Goal: Book appointment/travel/reservation

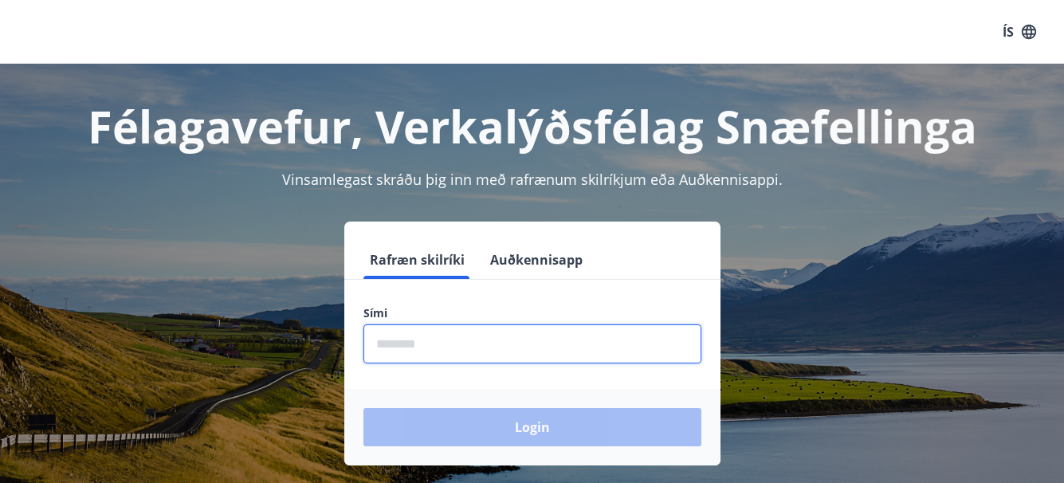
click at [405, 350] on input "phone" at bounding box center [532, 343] width 338 height 39
type input "********"
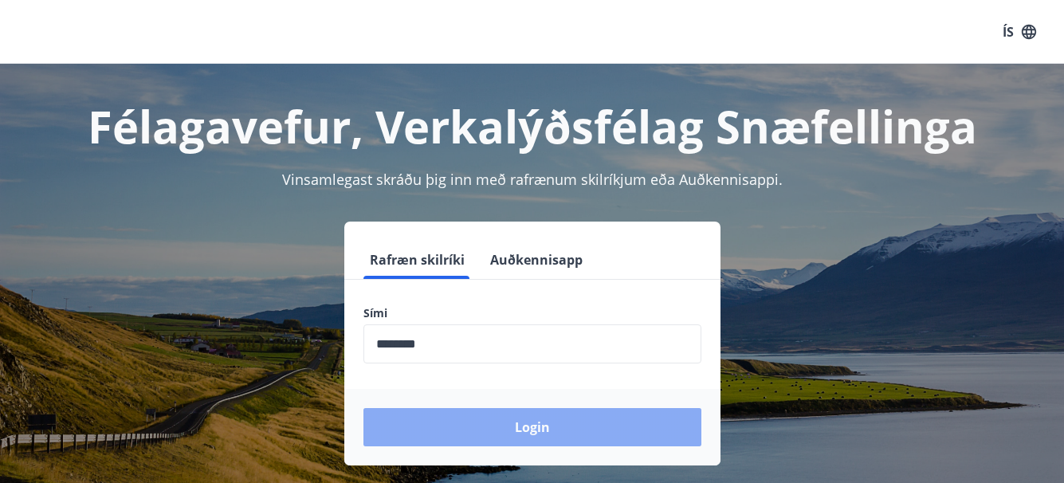
click at [521, 423] on button "Login" at bounding box center [532, 427] width 338 height 38
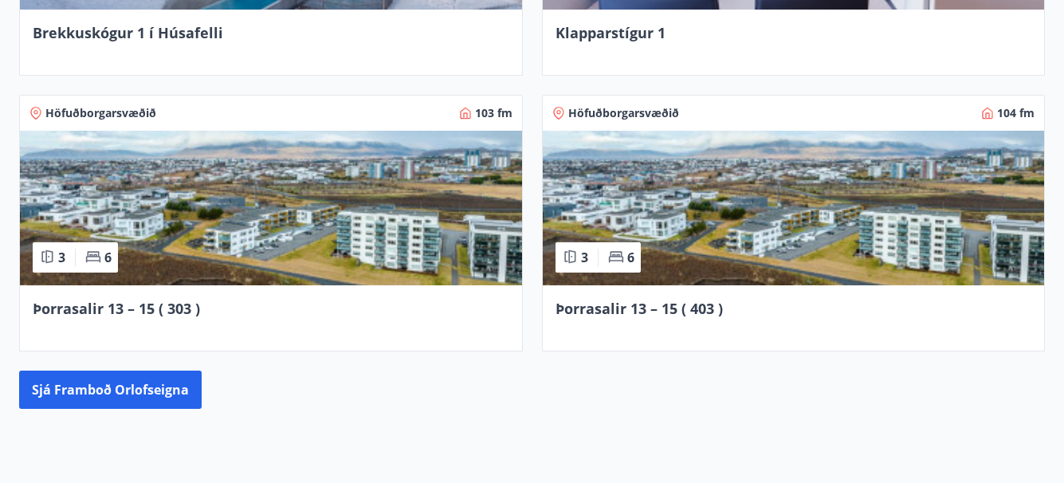
scroll to position [1402, 0]
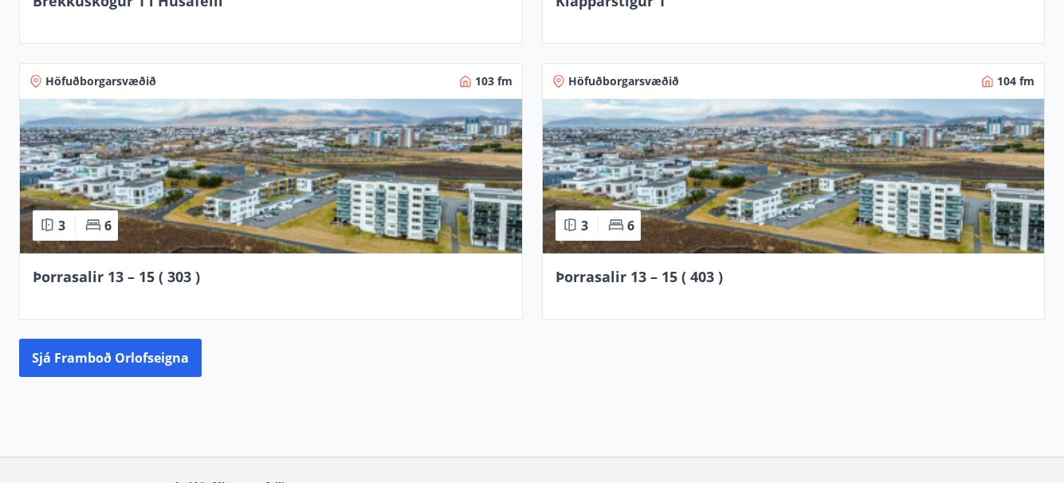
click at [292, 200] on img at bounding box center [271, 176] width 502 height 155
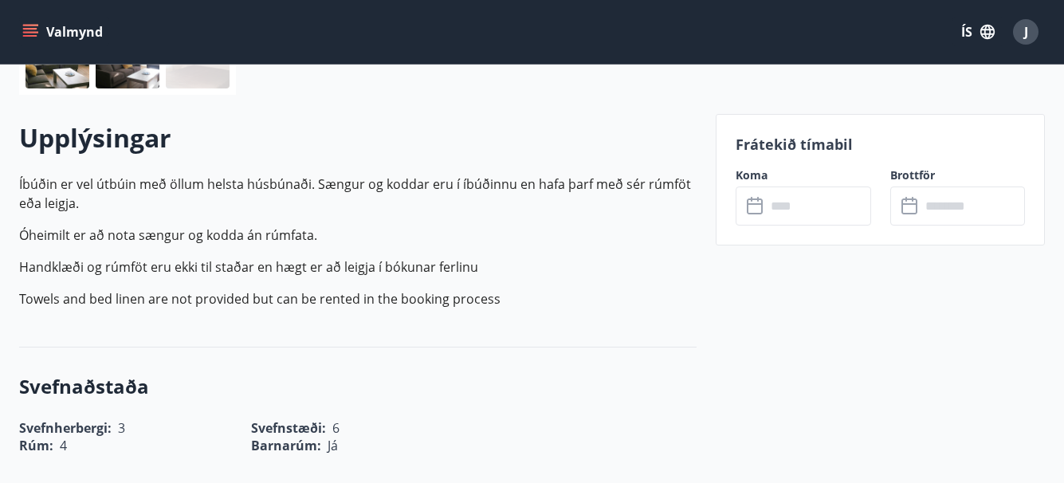
scroll to position [446, 0]
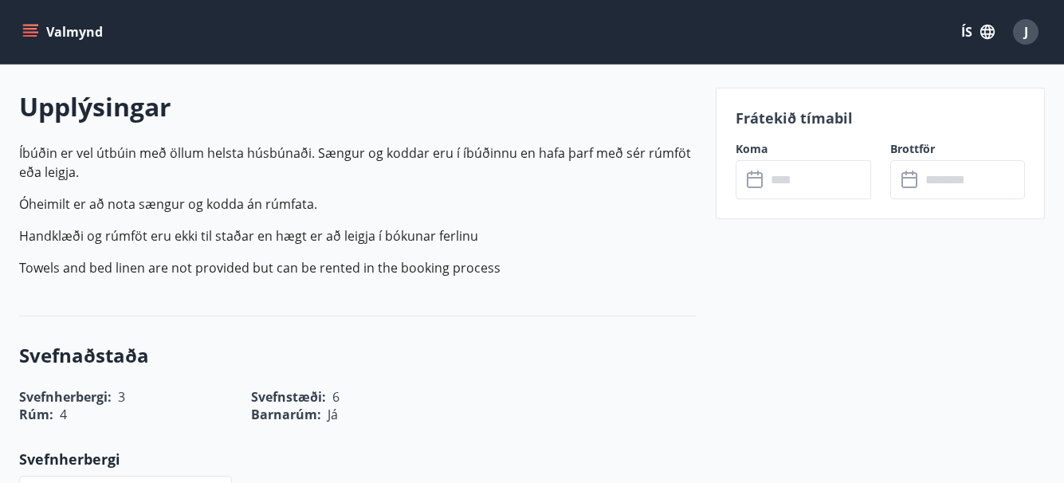
click at [751, 184] on icon at bounding box center [756, 179] width 19 height 19
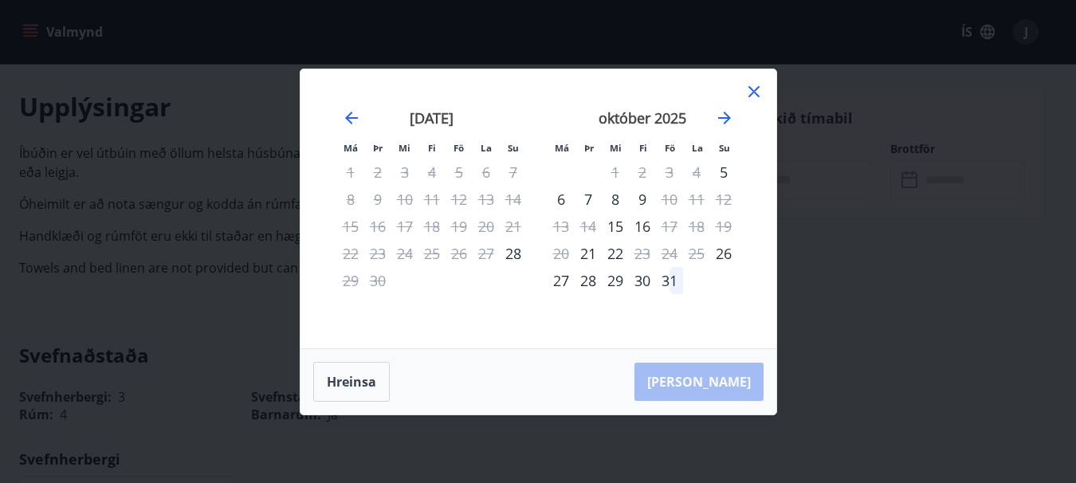
click at [751, 89] on icon at bounding box center [753, 91] width 11 height 11
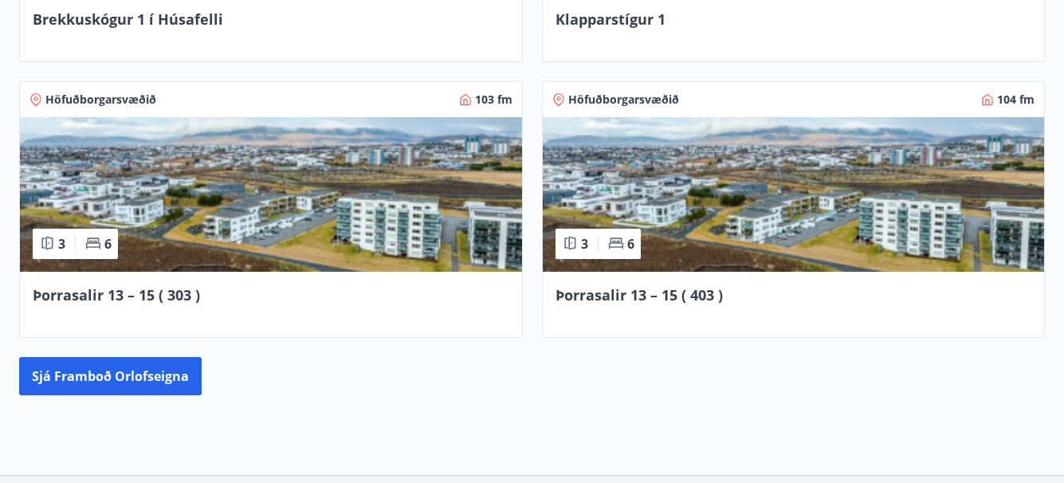
scroll to position [1431, 0]
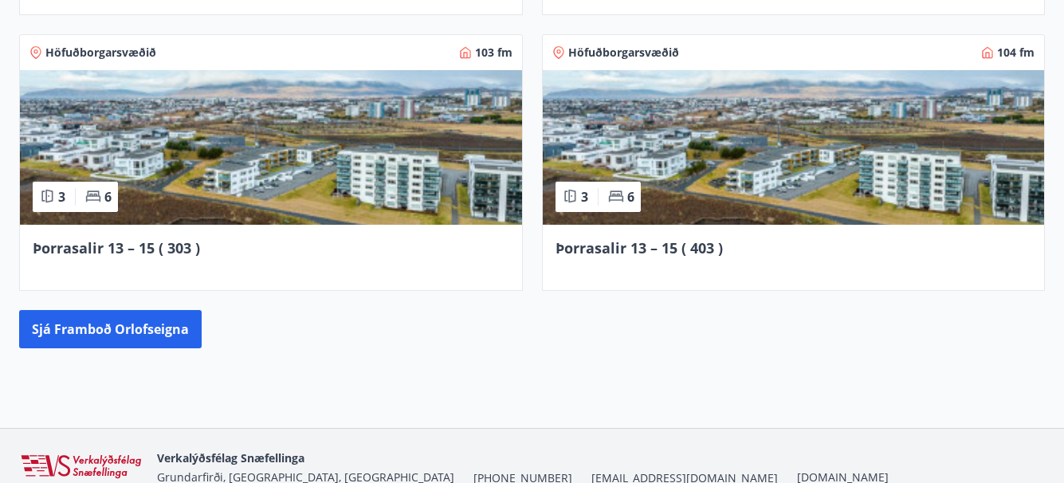
click at [727, 198] on img at bounding box center [794, 147] width 502 height 155
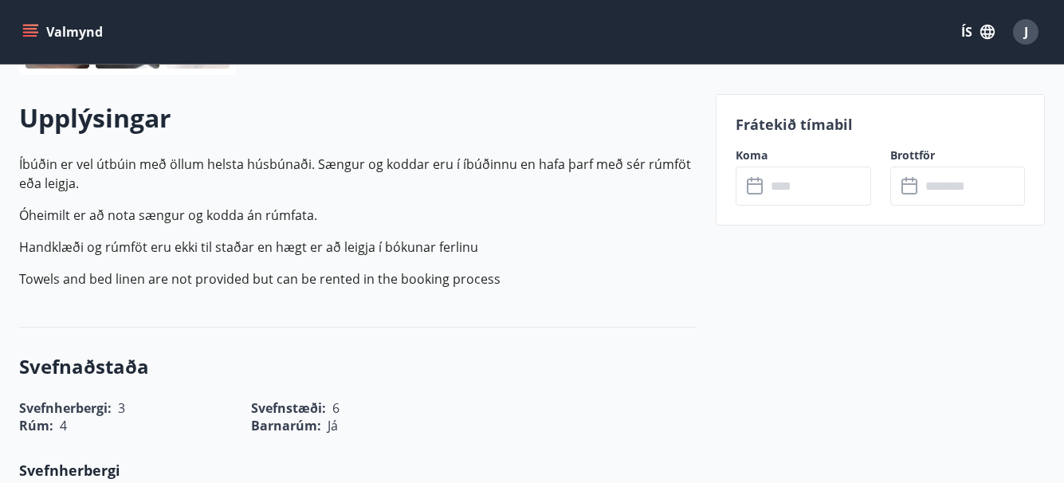
scroll to position [446, 0]
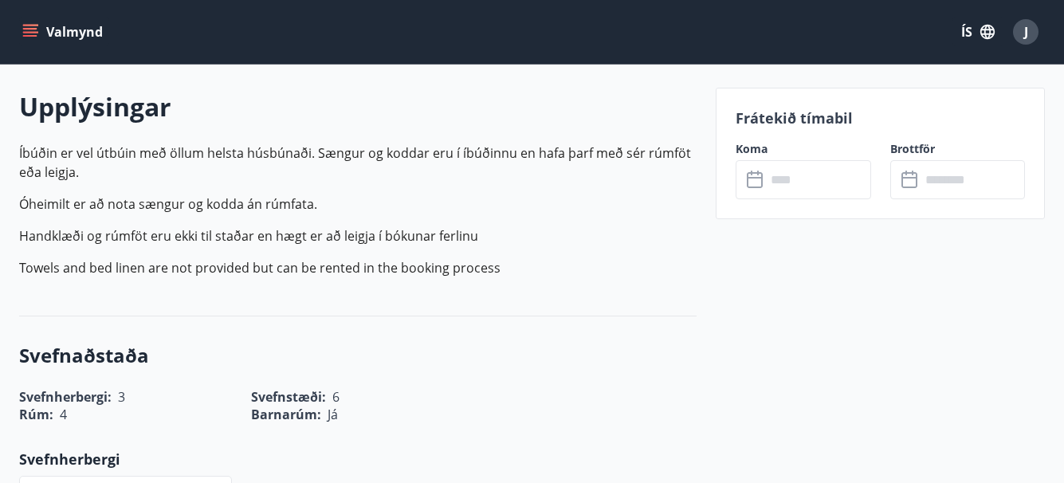
click at [750, 179] on icon at bounding box center [756, 179] width 19 height 19
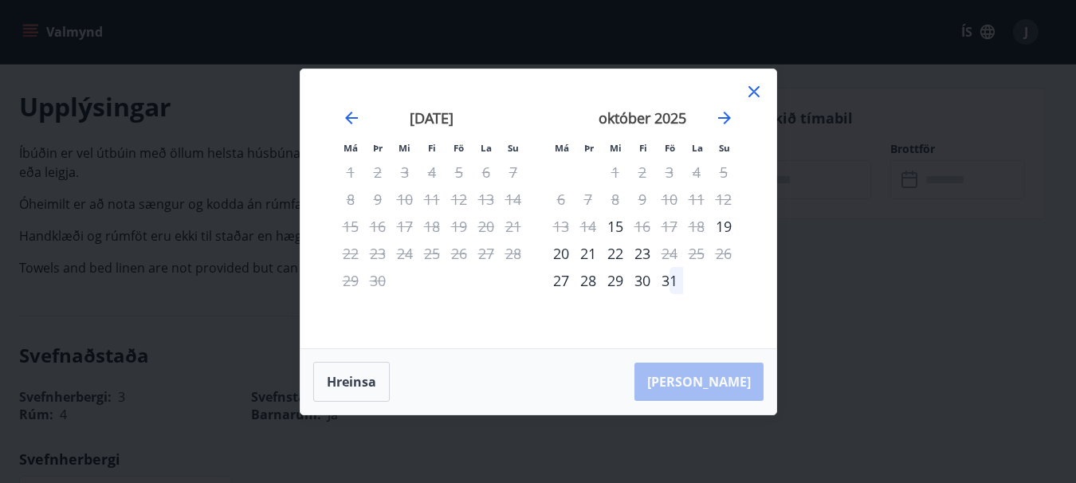
click at [749, 88] on icon at bounding box center [753, 91] width 19 height 19
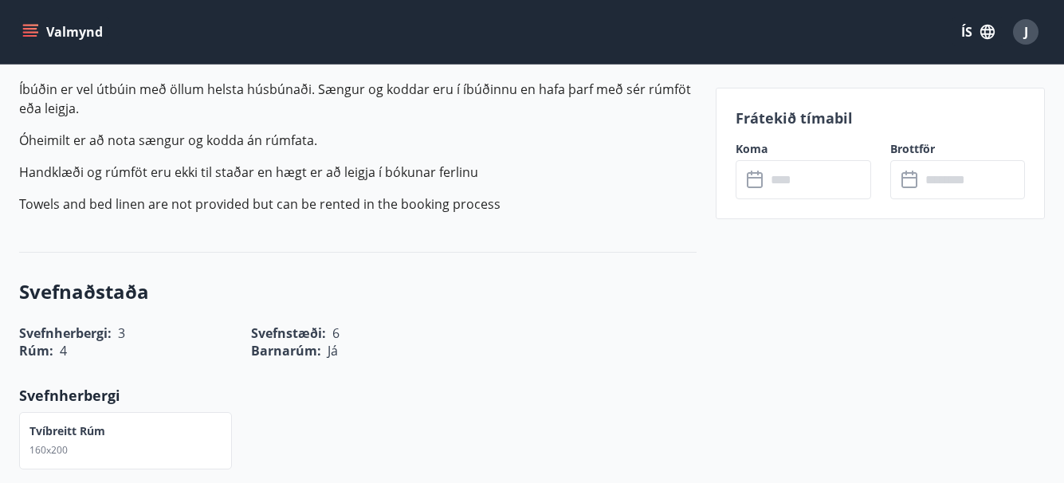
scroll to position [542, 0]
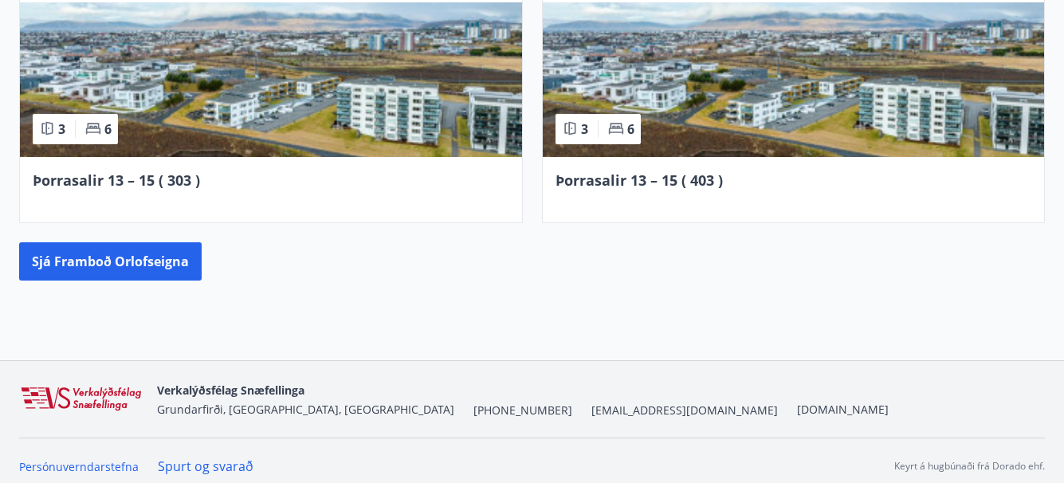
scroll to position [1510, 0]
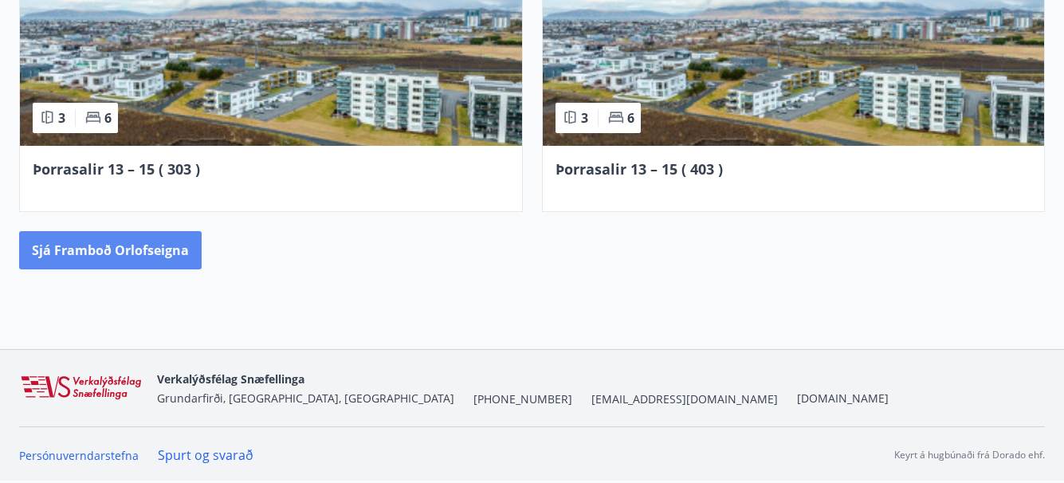
click at [106, 248] on button "Sjá framboð orlofseigna" at bounding box center [110, 250] width 182 height 38
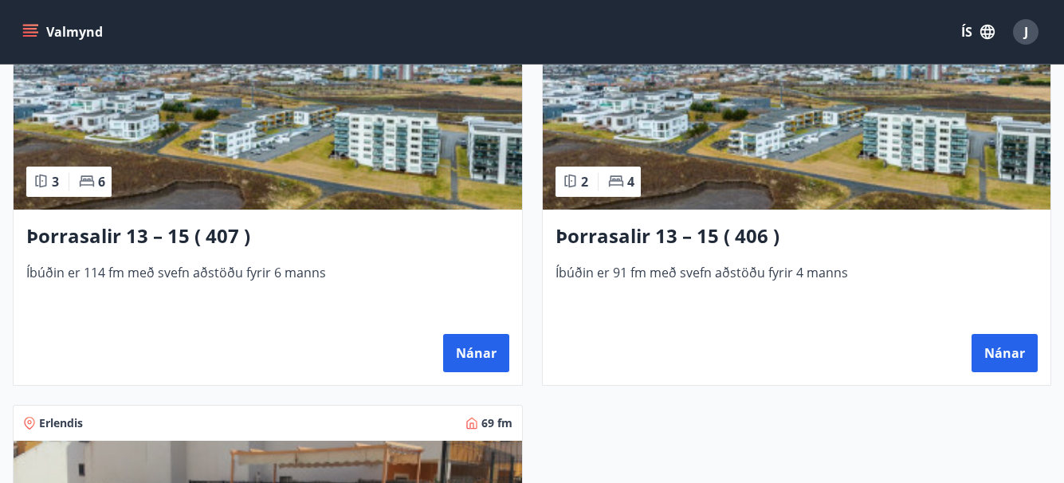
scroll to position [1721, 0]
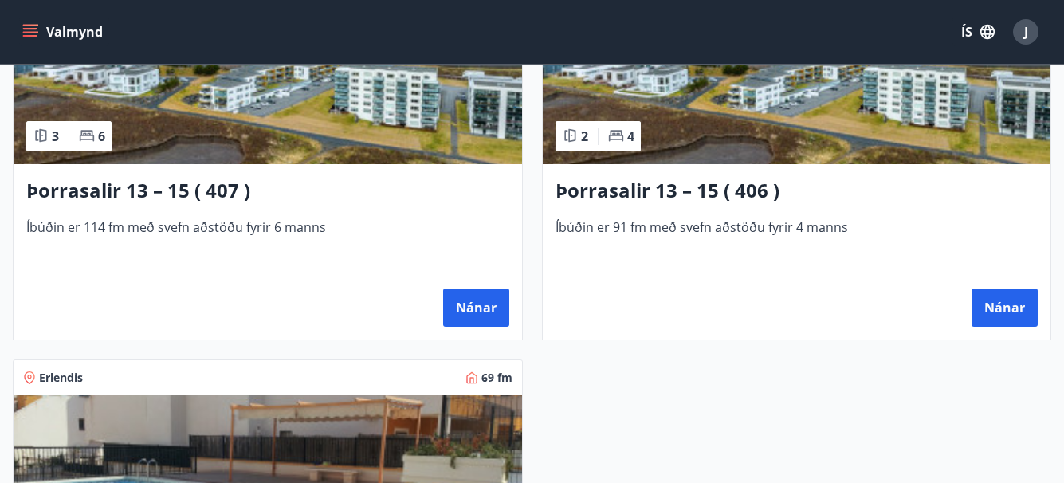
click at [365, 113] on img at bounding box center [268, 63] width 508 height 201
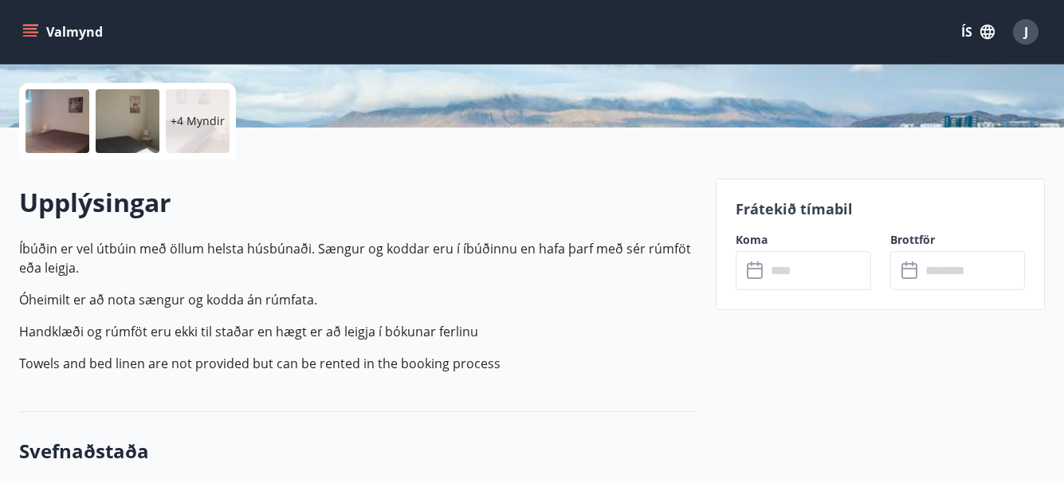
scroll to position [382, 0]
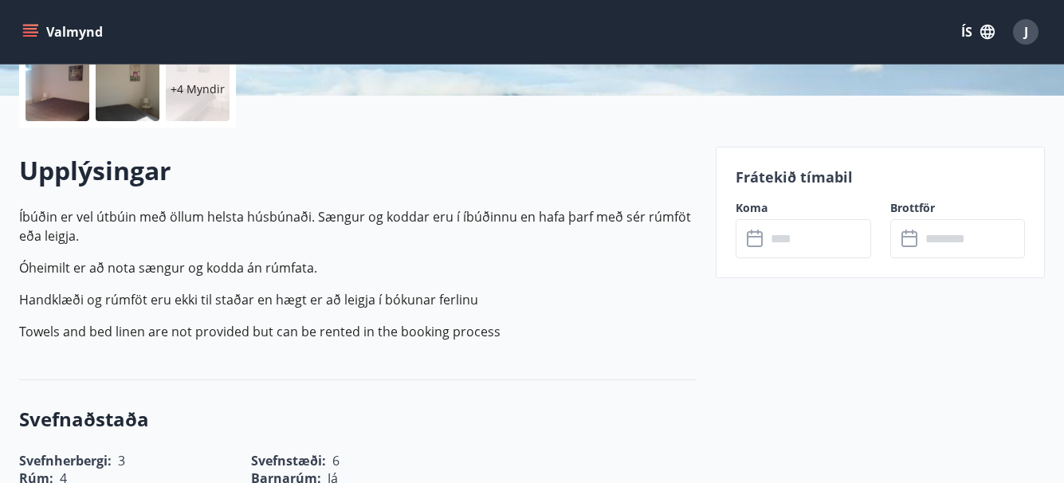
click at [754, 239] on icon at bounding box center [756, 238] width 19 height 19
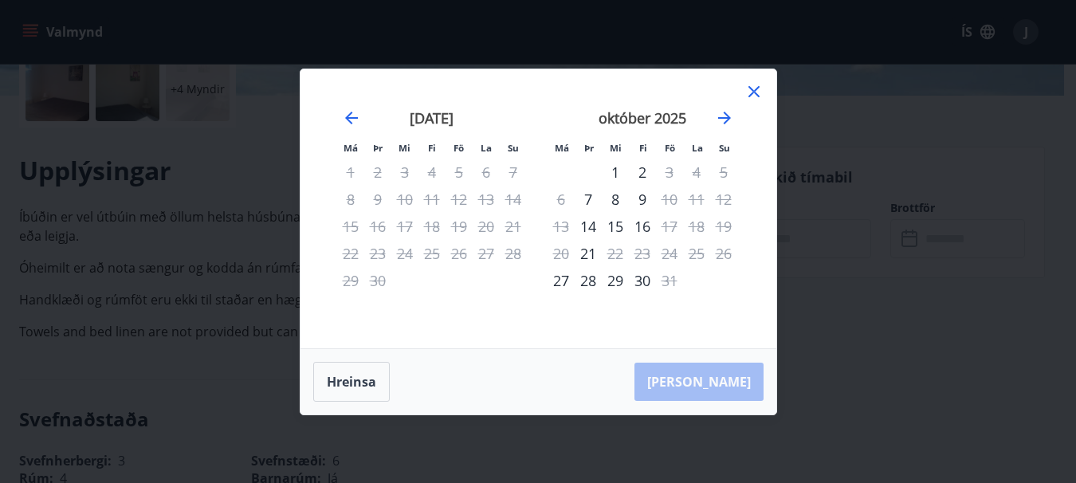
click at [756, 88] on icon at bounding box center [753, 91] width 11 height 11
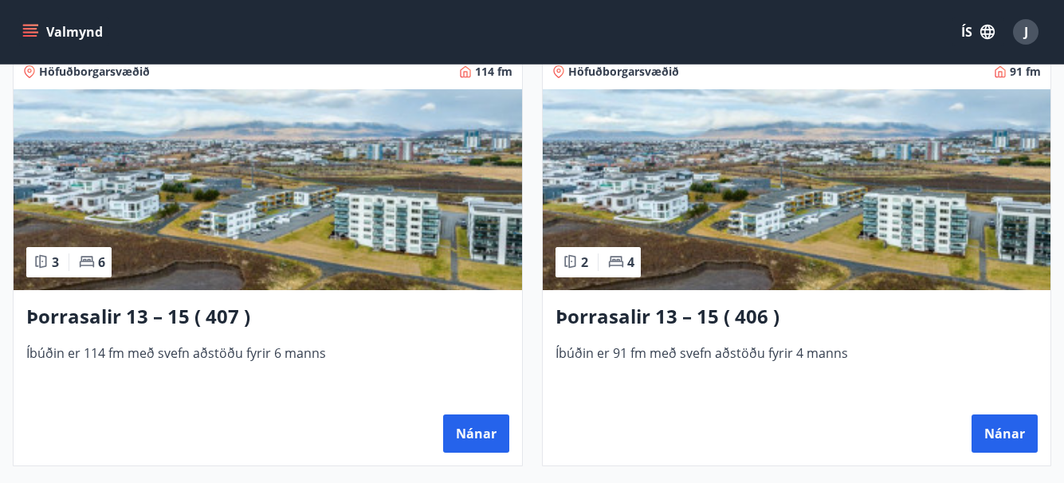
scroll to position [1604, 0]
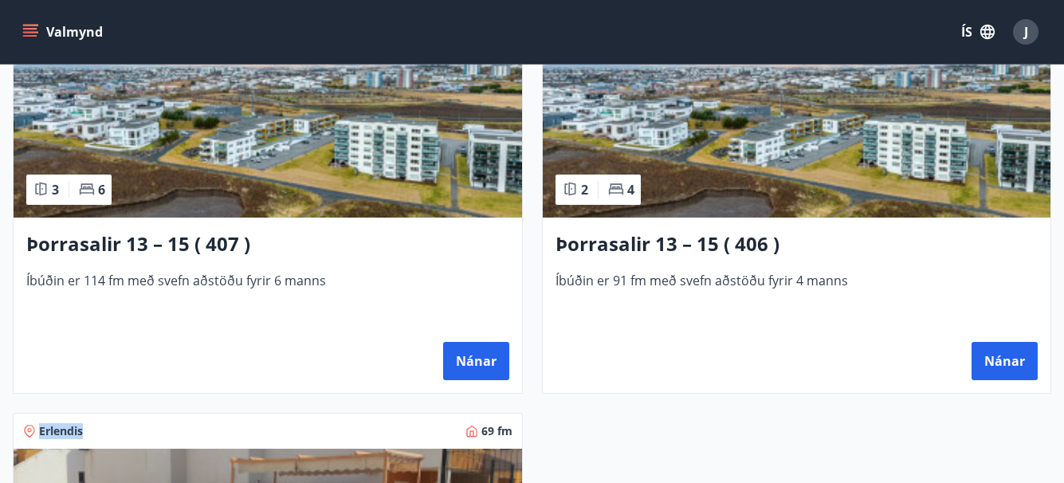
scroll to position [1636, 0]
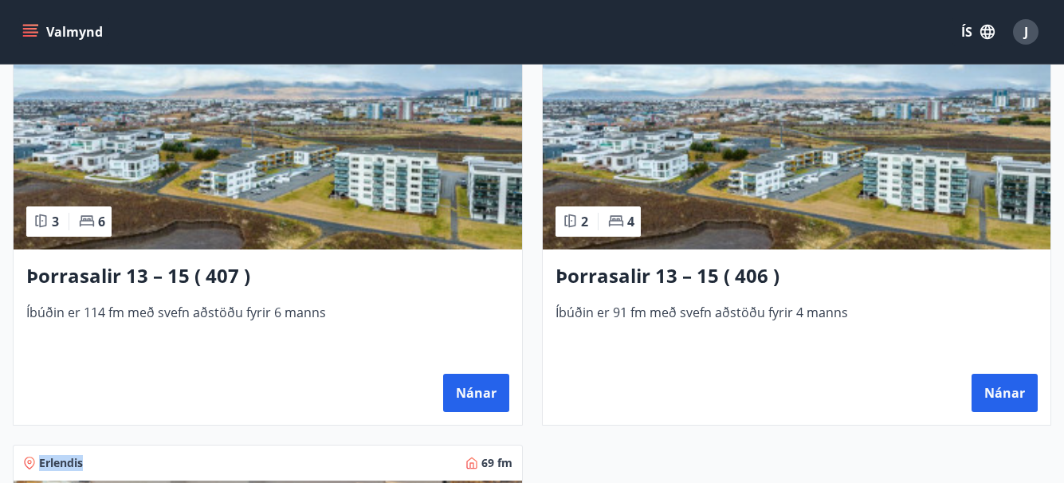
click at [835, 166] on img at bounding box center [797, 149] width 508 height 201
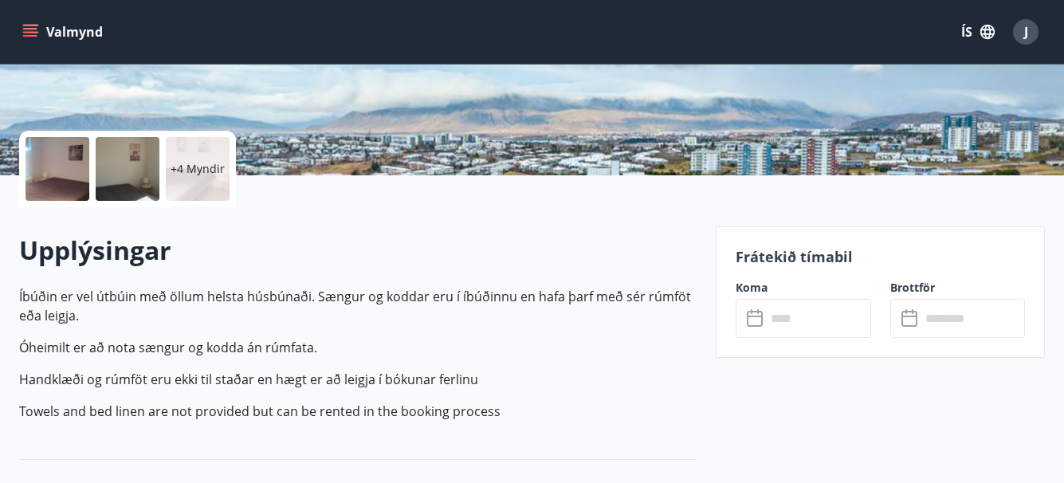
scroll to position [319, 0]
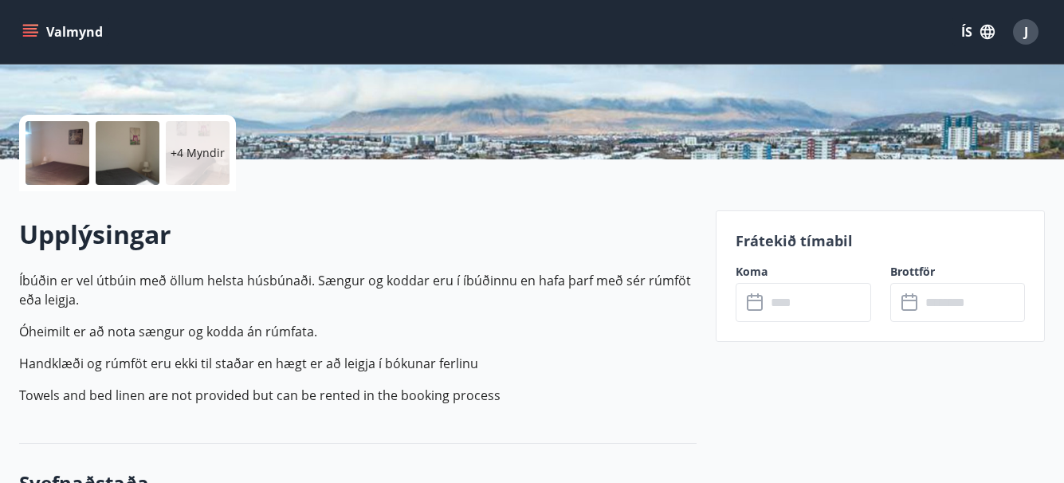
click at [750, 307] on icon at bounding box center [756, 302] width 19 height 19
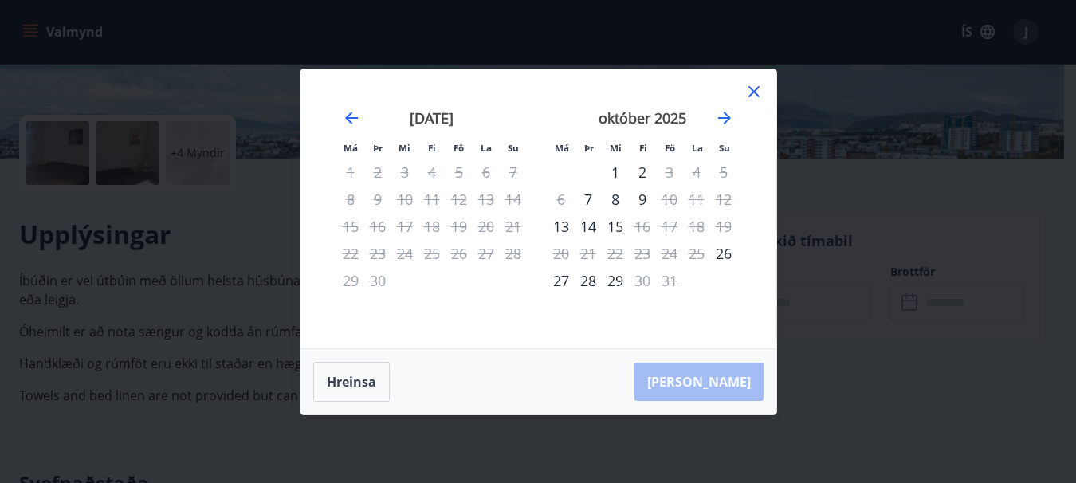
click at [753, 87] on icon at bounding box center [753, 91] width 19 height 19
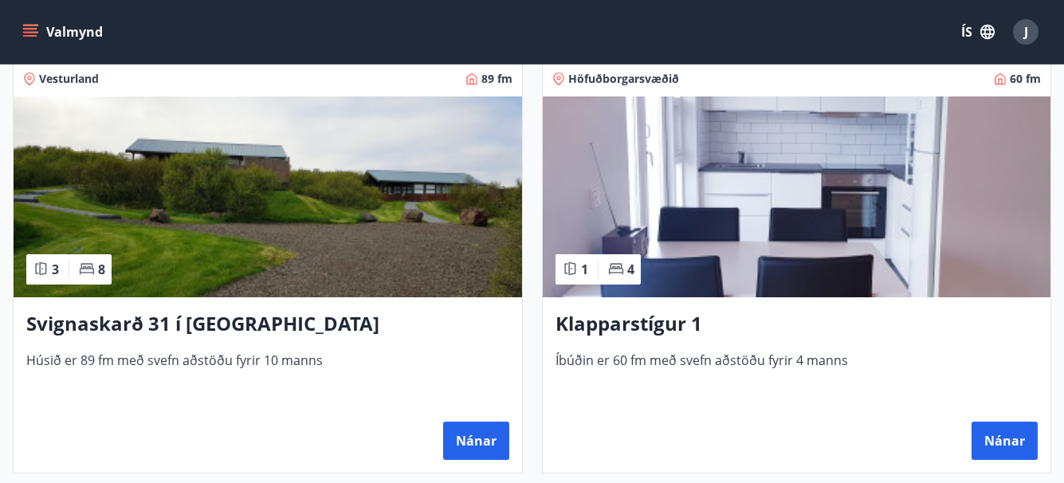
scroll to position [733, 0]
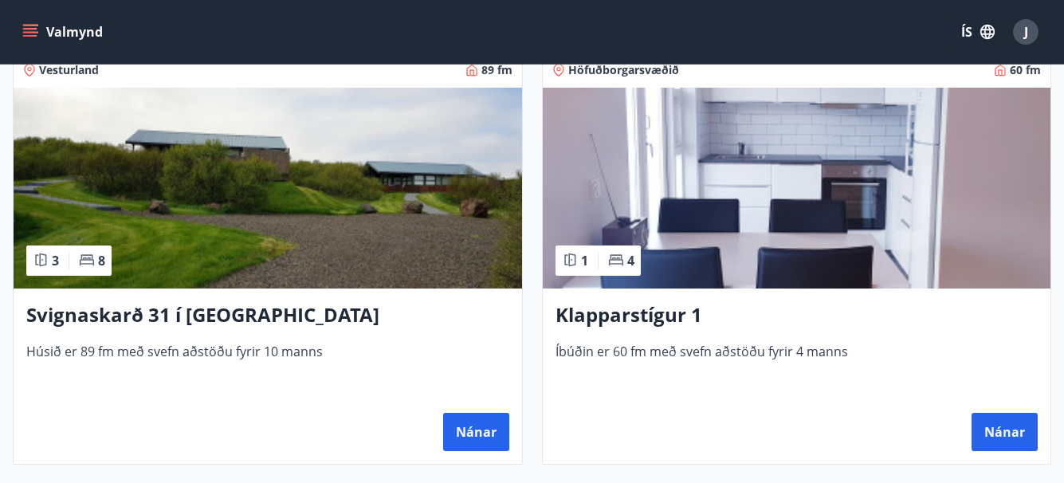
click at [823, 245] on img at bounding box center [797, 188] width 508 height 201
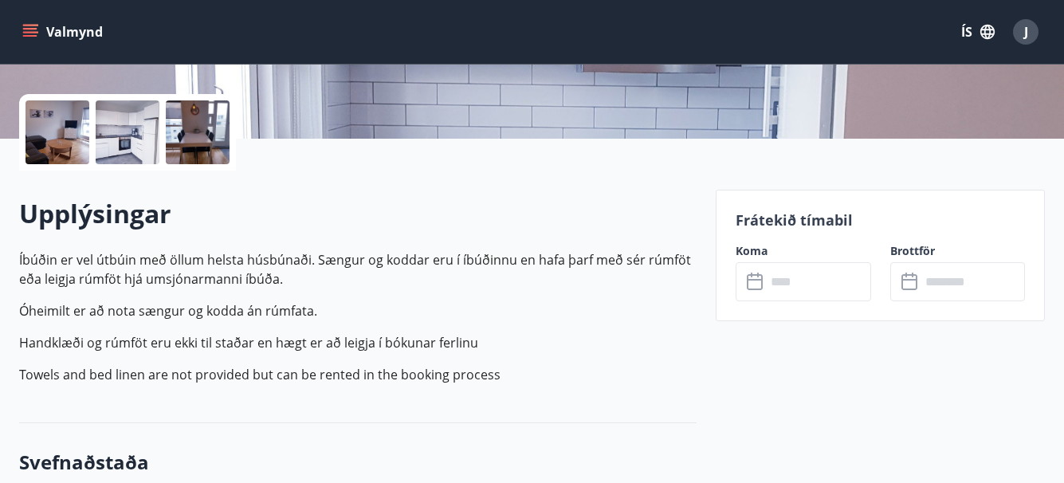
scroll to position [351, 0]
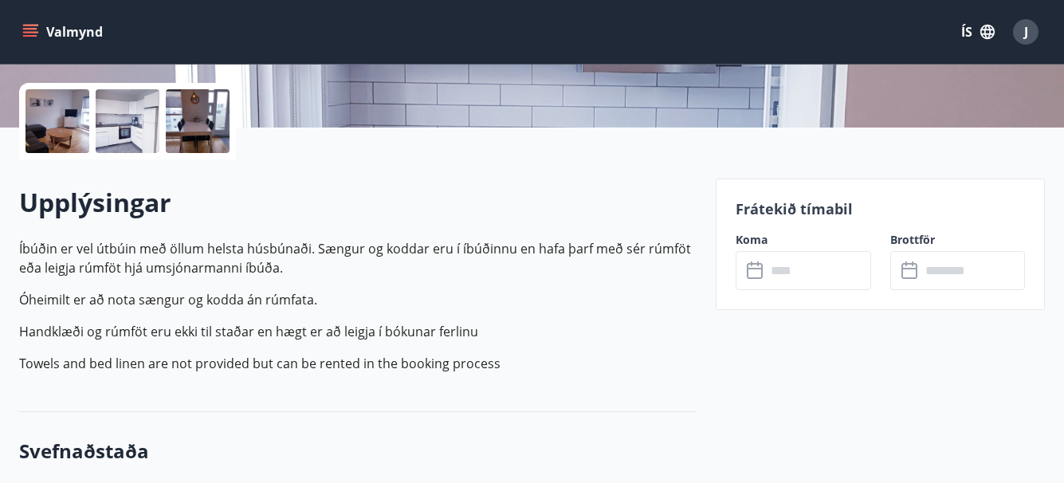
click at [753, 275] on icon at bounding box center [756, 270] width 19 height 19
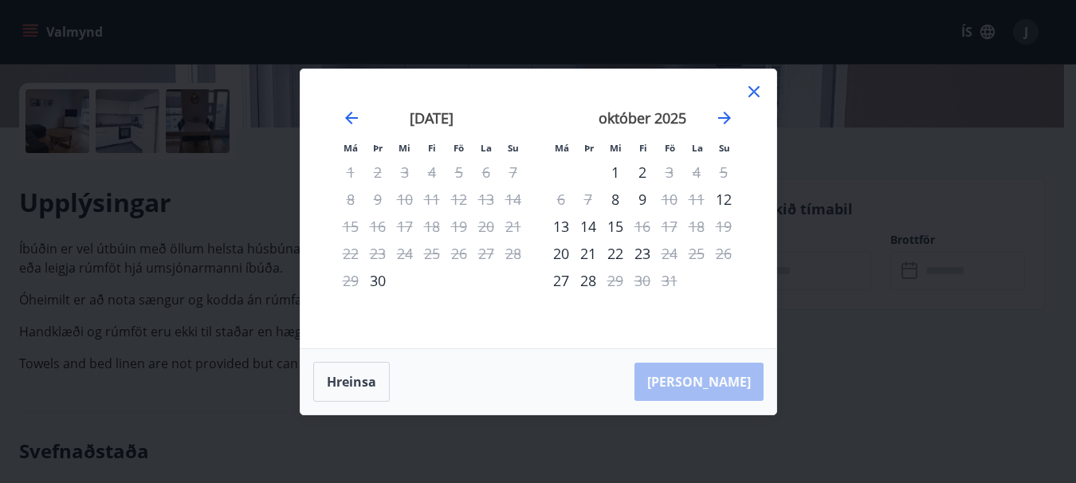
click at [754, 90] on icon at bounding box center [753, 91] width 11 height 11
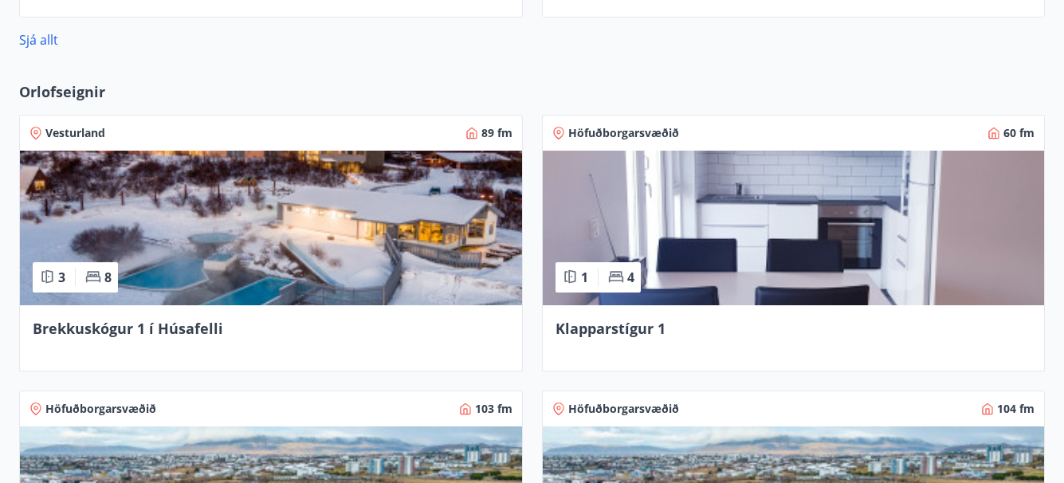
scroll to position [1052, 0]
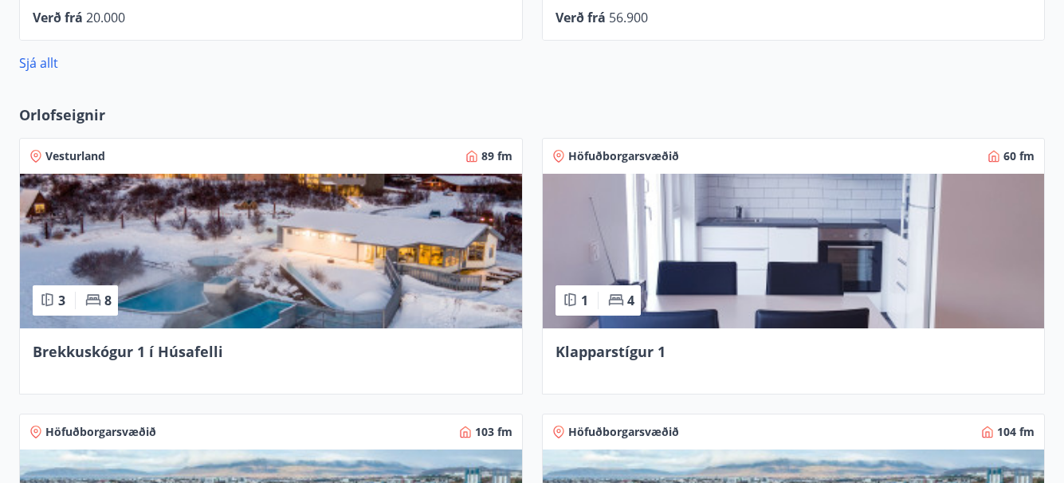
click at [232, 233] on img at bounding box center [271, 251] width 502 height 155
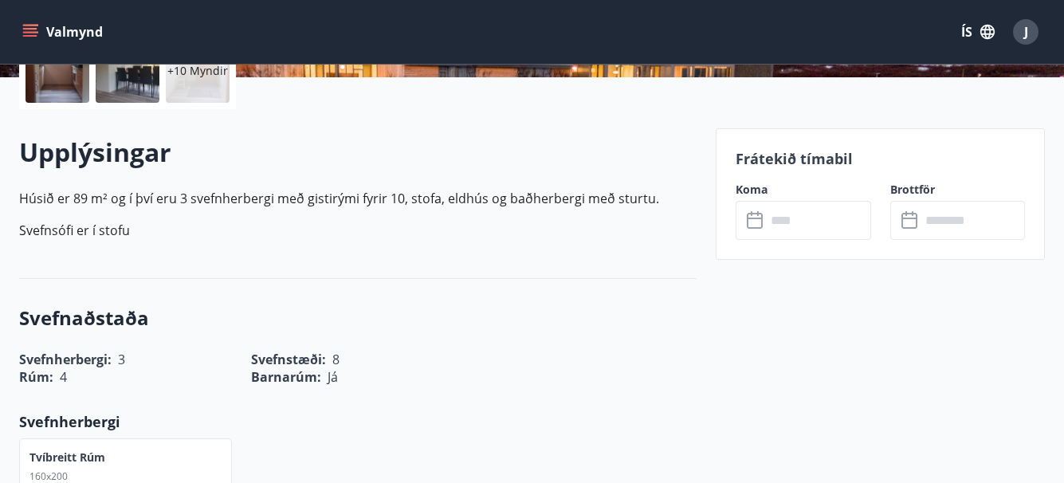
scroll to position [414, 0]
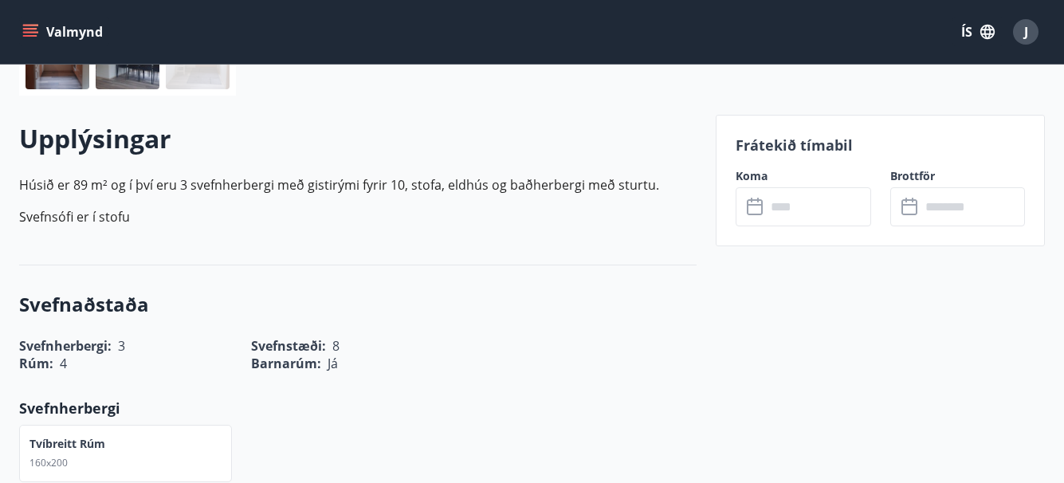
click at [755, 207] on icon at bounding box center [756, 207] width 19 height 19
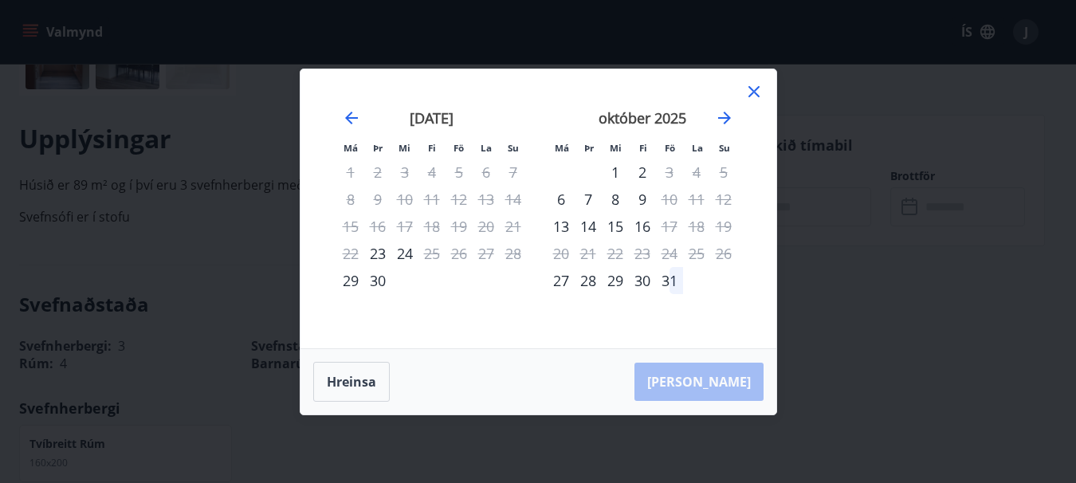
click at [754, 92] on icon at bounding box center [753, 91] width 2 height 2
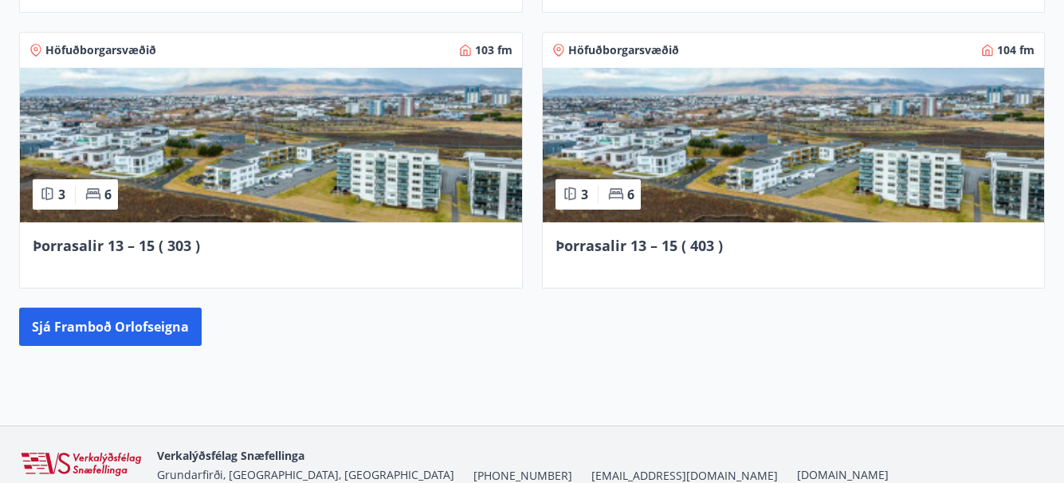
scroll to position [1434, 0]
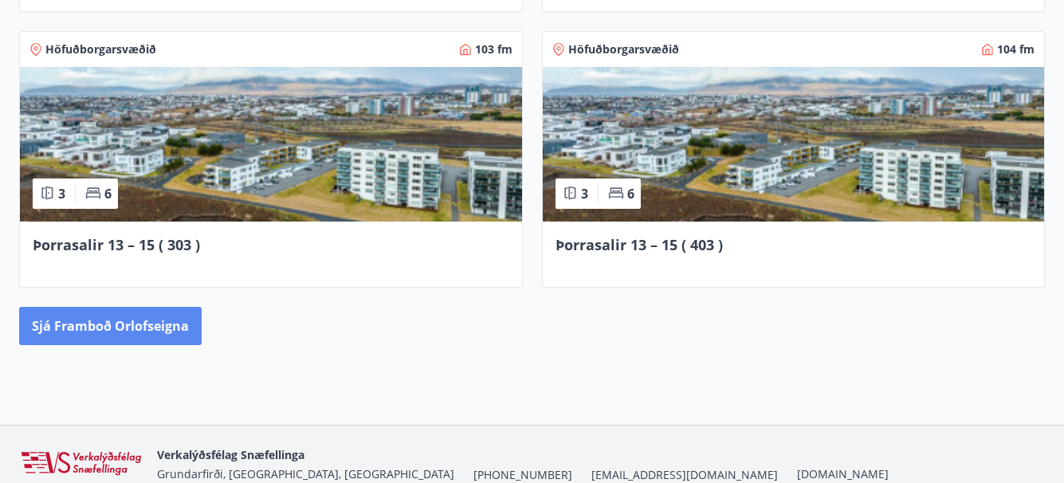
click at [152, 330] on button "Sjá framboð orlofseigna" at bounding box center [110, 326] width 182 height 38
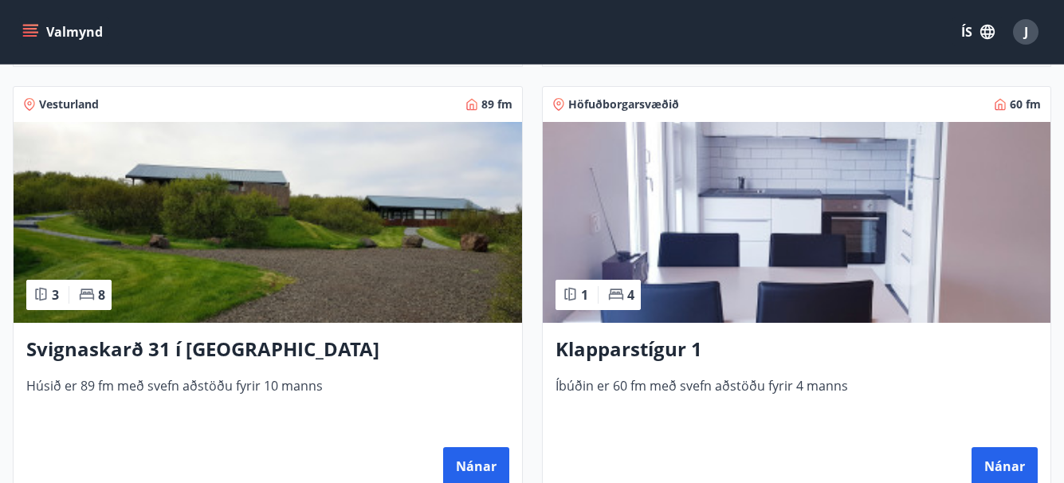
scroll to position [701, 0]
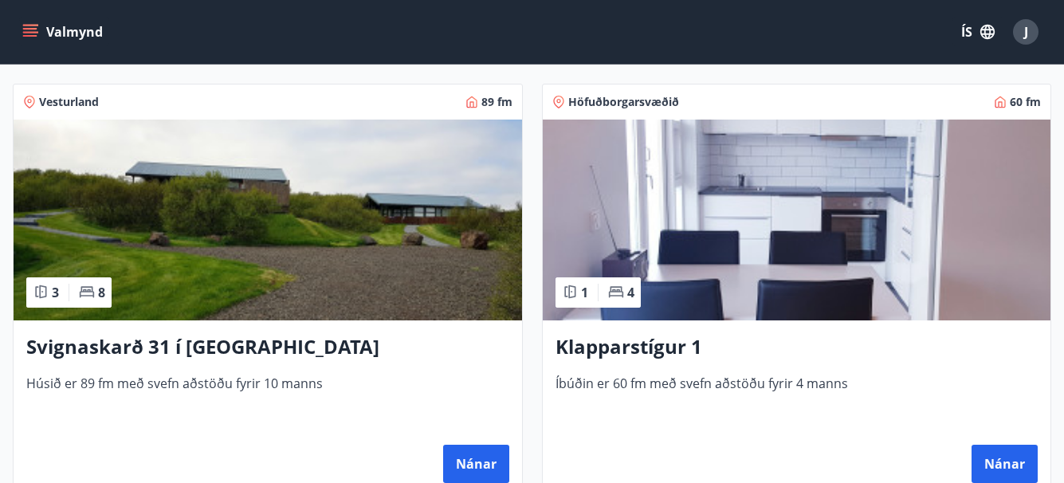
click at [327, 273] on img at bounding box center [268, 220] width 508 height 201
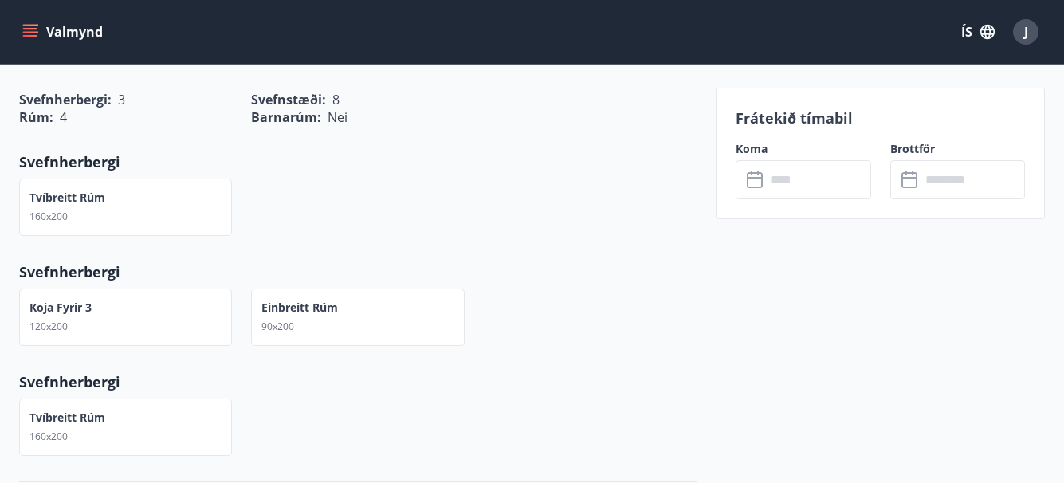
scroll to position [701, 0]
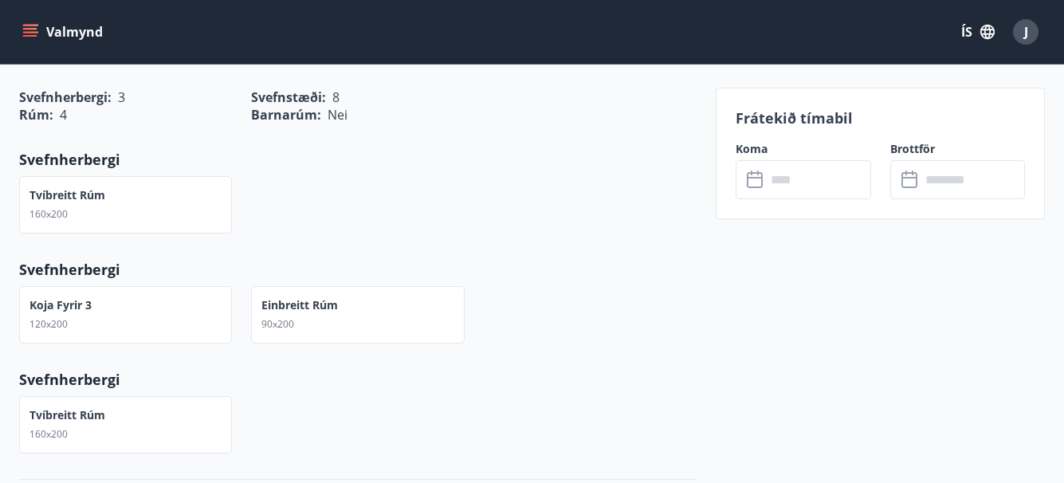
click at [755, 181] on icon at bounding box center [756, 179] width 19 height 19
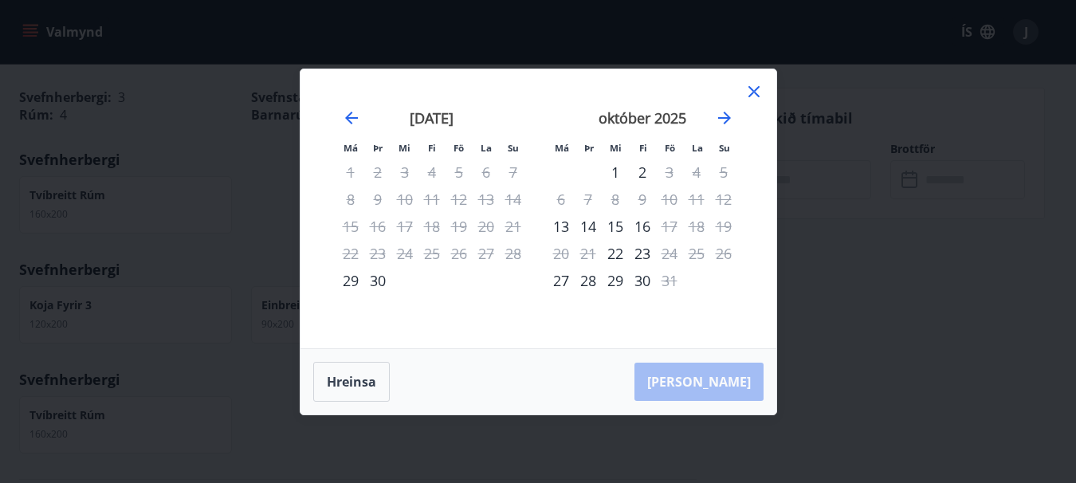
click at [753, 87] on icon at bounding box center [753, 91] width 19 height 19
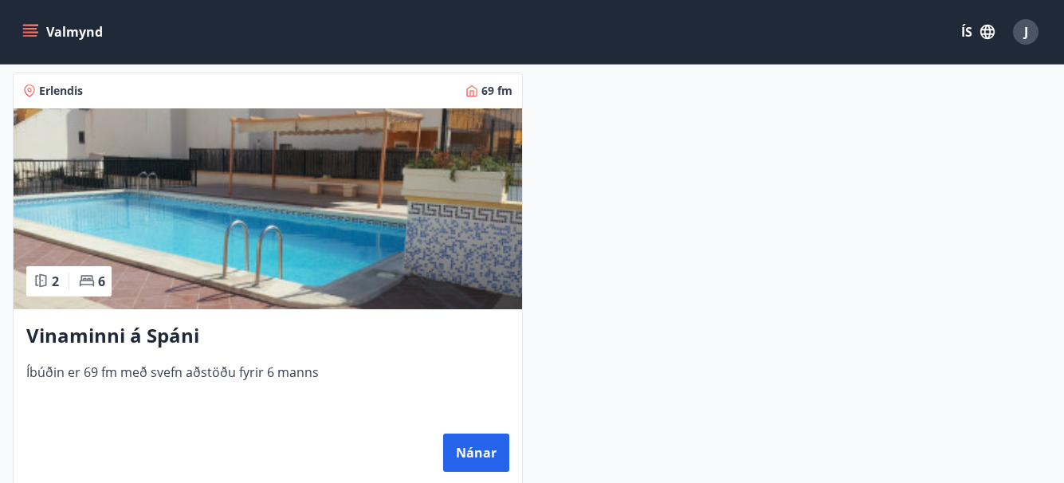
scroll to position [1976, 0]
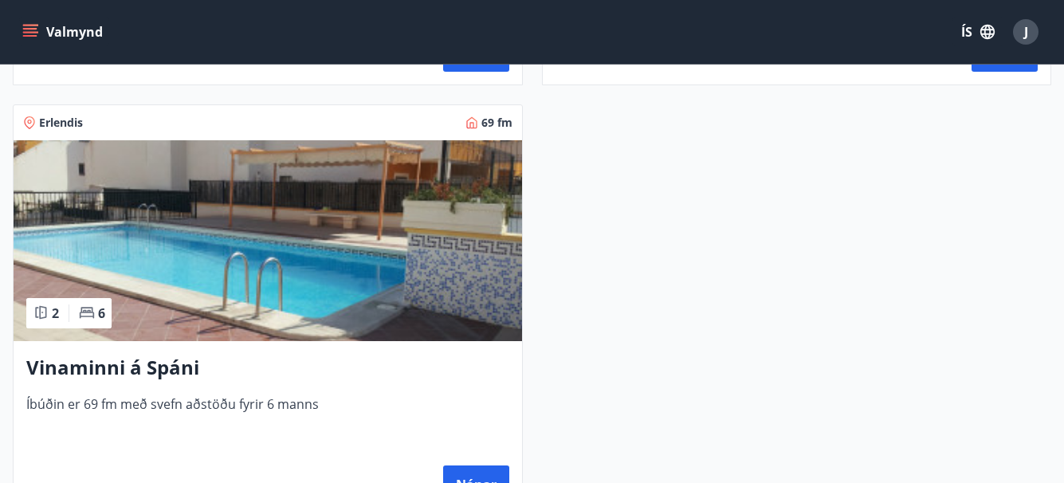
click at [177, 178] on img at bounding box center [268, 240] width 508 height 201
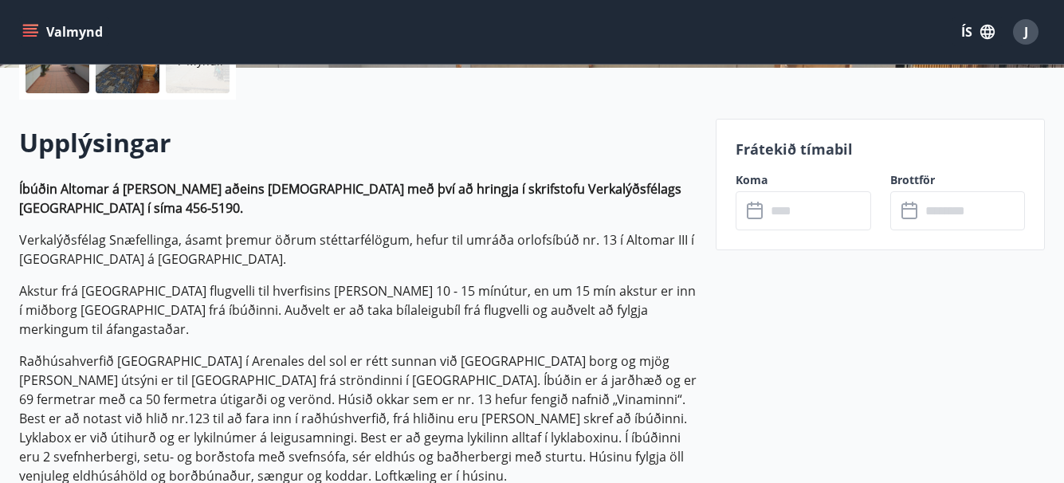
scroll to position [414, 0]
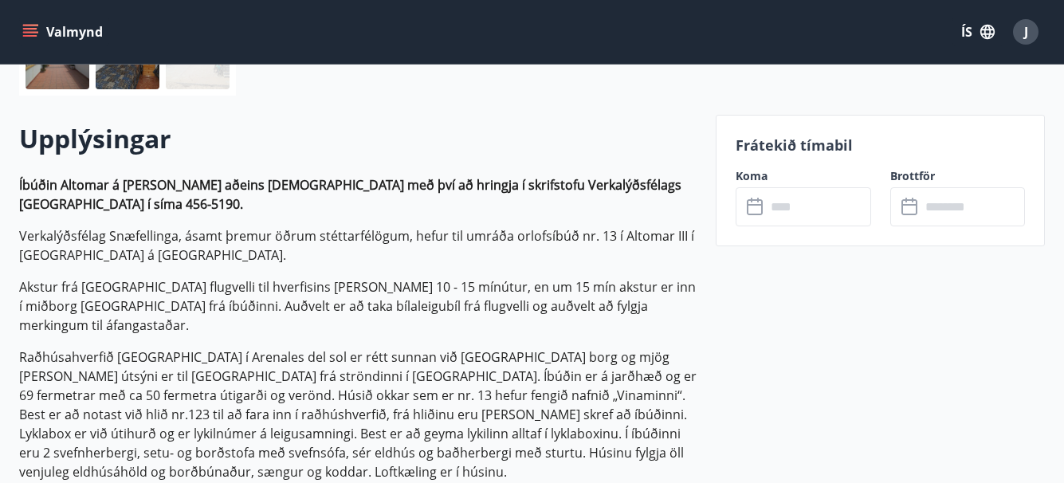
click at [753, 207] on icon at bounding box center [756, 207] width 19 height 19
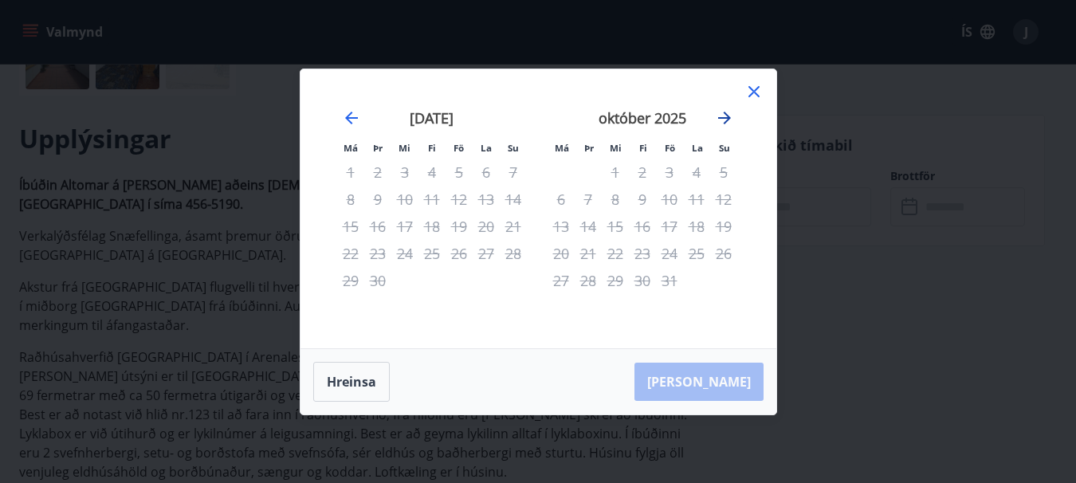
click at [726, 116] on icon "Move forward to switch to the next month." at bounding box center [724, 117] width 19 height 19
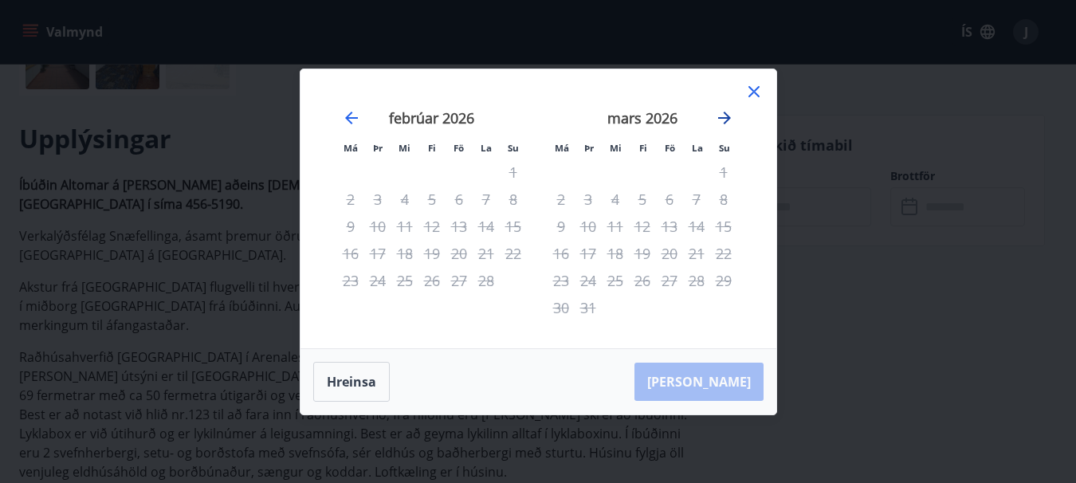
click at [726, 116] on icon "Move forward to switch to the next month." at bounding box center [724, 117] width 19 height 19
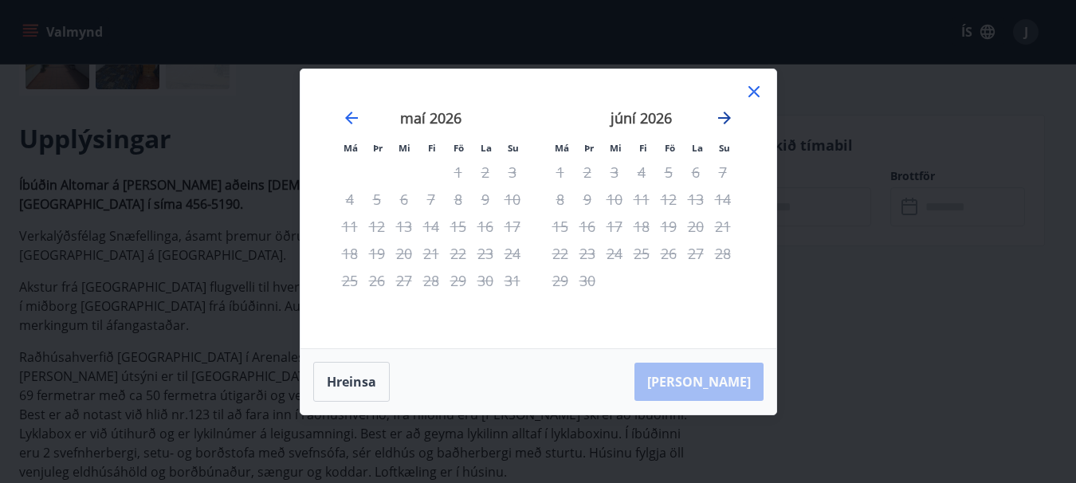
click at [726, 116] on icon "Move forward to switch to the next month." at bounding box center [724, 117] width 19 height 19
click at [749, 90] on icon at bounding box center [753, 91] width 19 height 19
